Goal: Register for event/course

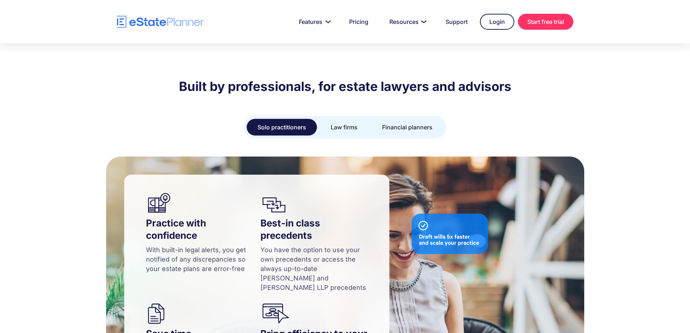
scroll to position [725, 0]
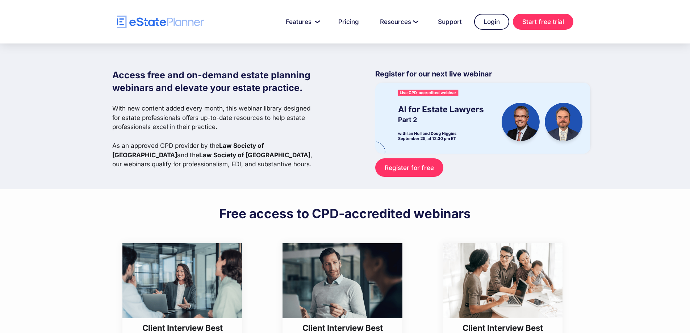
scroll to position [254, 0]
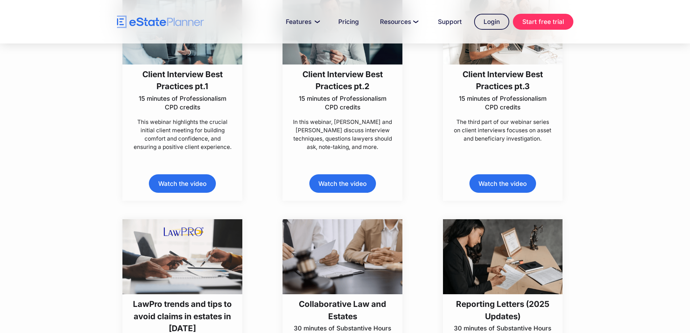
click at [334, 180] on link "Watch the video" at bounding box center [342, 183] width 67 height 18
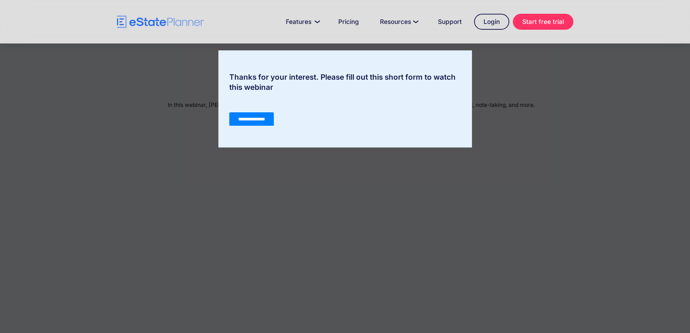
click at [256, 118] on input "**********" at bounding box center [251, 119] width 45 height 14
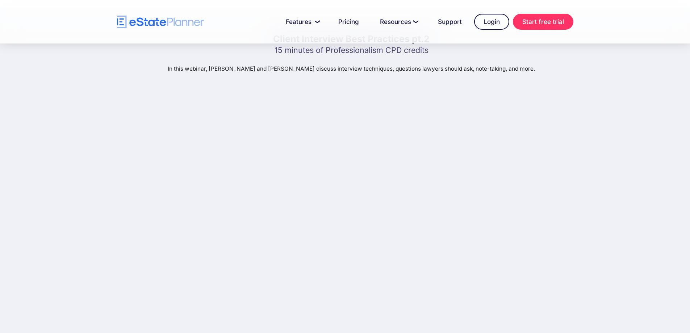
scroll to position [181, 0]
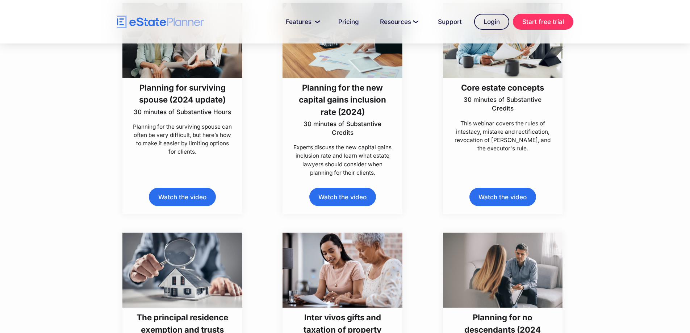
scroll to position [1377, 0]
